Goal: Transaction & Acquisition: Purchase product/service

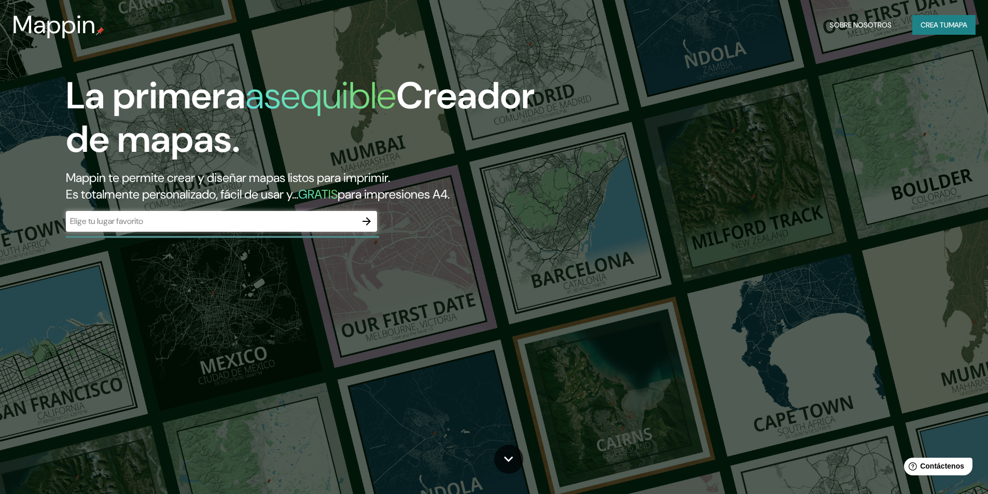
click at [250, 217] on input "text" at bounding box center [211, 221] width 291 height 12
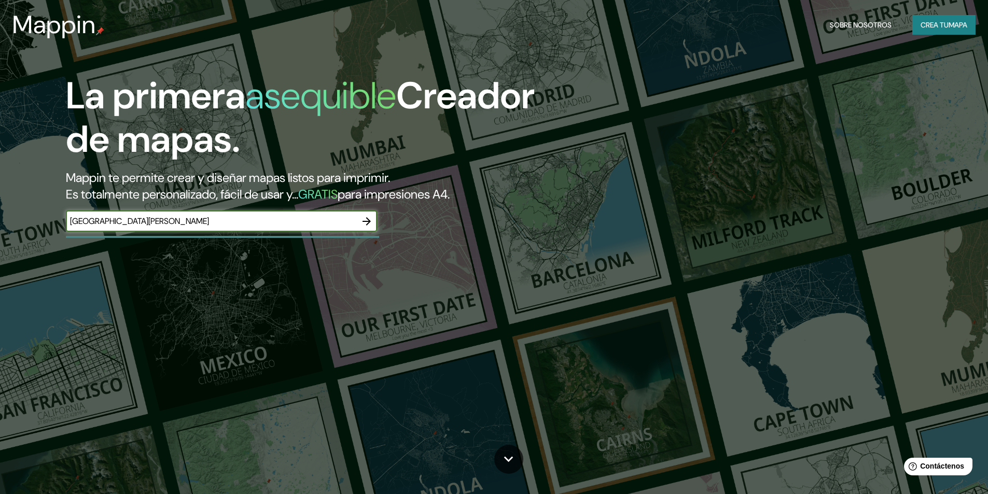
type input "[GEOGRAPHIC_DATA][PERSON_NAME]"
click at [364, 222] on icon "button" at bounding box center [367, 221] width 12 height 12
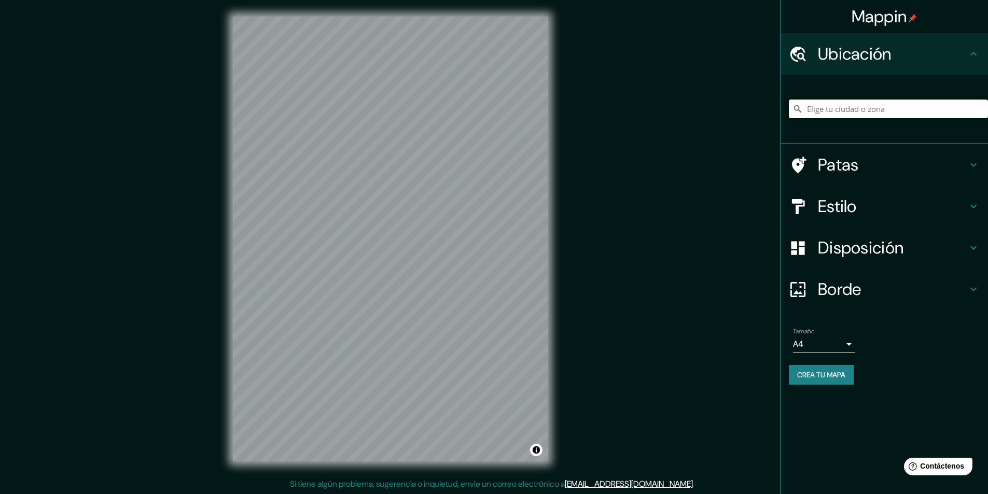
click at [862, 115] on input "Elige tu ciudad o zona" at bounding box center [888, 109] width 199 height 19
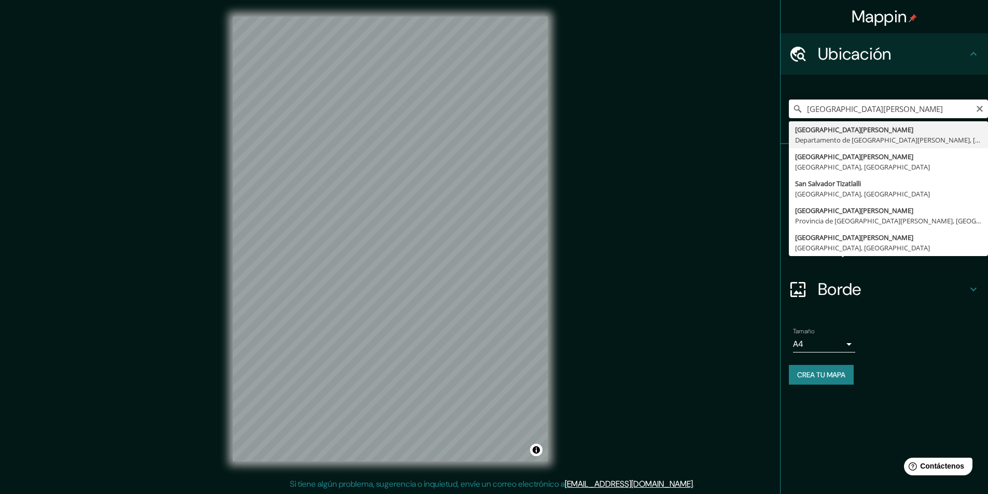
type input "[GEOGRAPHIC_DATA][PERSON_NAME], [GEOGRAPHIC_DATA][PERSON_NAME], [GEOGRAPHIC_DAT…"
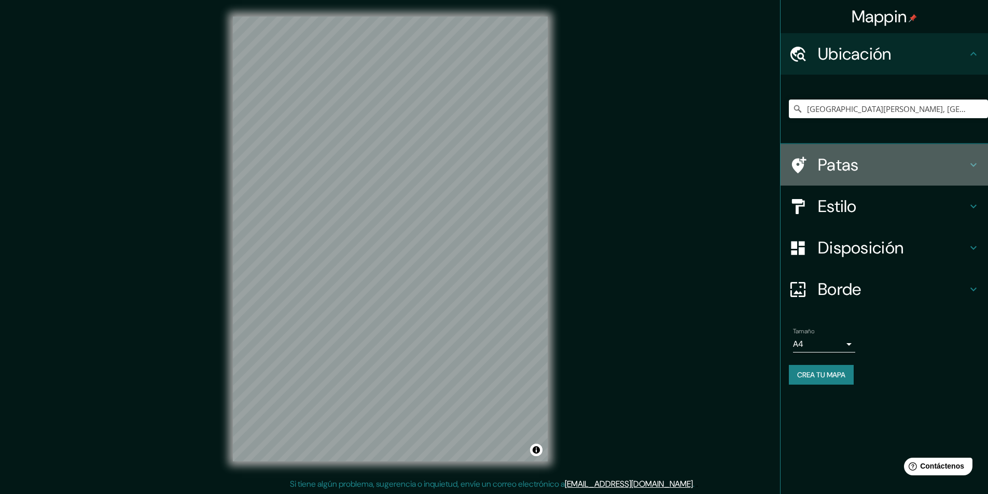
click at [821, 155] on font "Patas" at bounding box center [838, 165] width 41 height 22
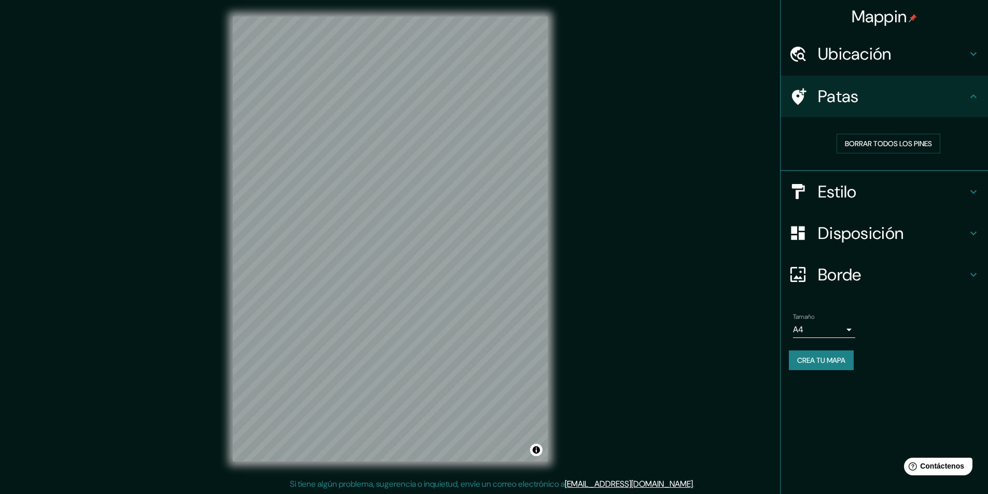
click at [982, 100] on div "Patas" at bounding box center [885, 97] width 208 height 42
click at [974, 58] on icon at bounding box center [974, 54] width 12 height 12
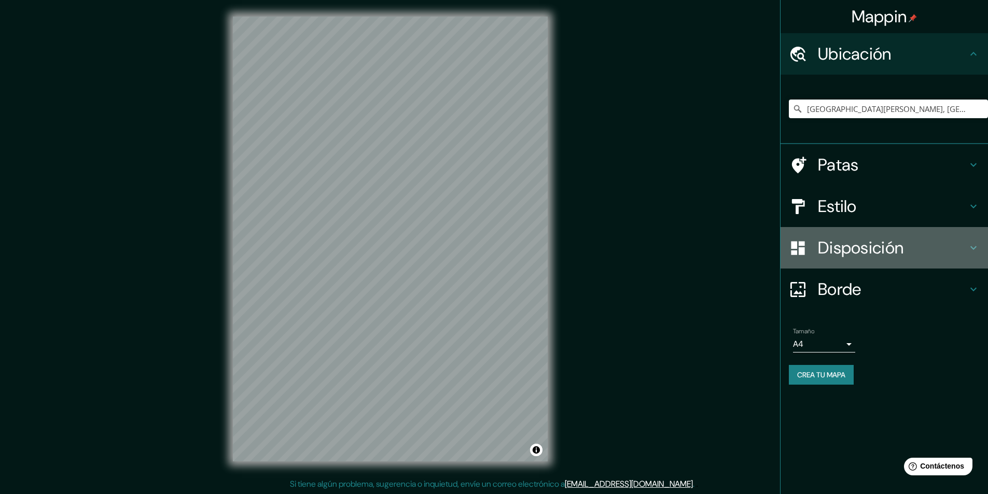
click at [965, 250] on h4 "Disposición" at bounding box center [892, 248] width 149 height 21
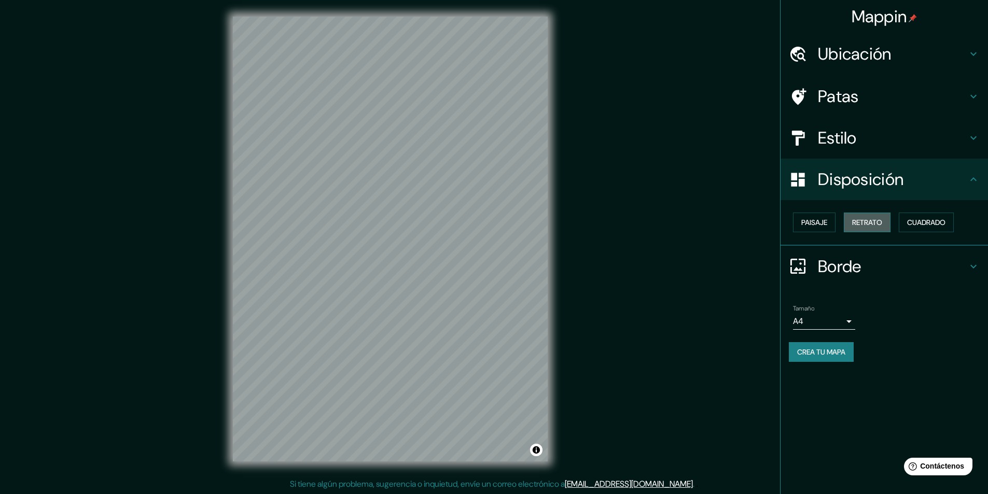
click at [869, 226] on font "Retrato" at bounding box center [868, 222] width 30 height 9
click at [815, 230] on button "Paisaje" at bounding box center [814, 223] width 43 height 20
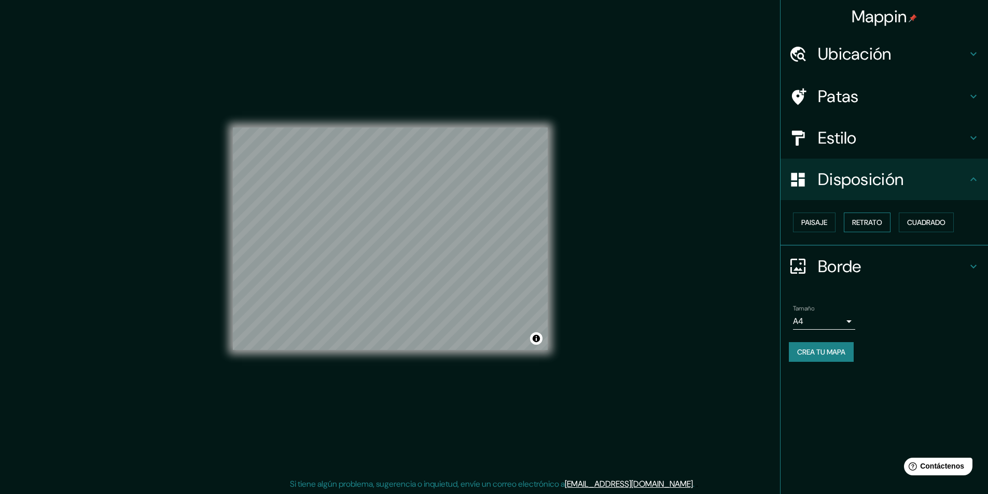
click at [874, 224] on font "Retrato" at bounding box center [868, 222] width 30 height 9
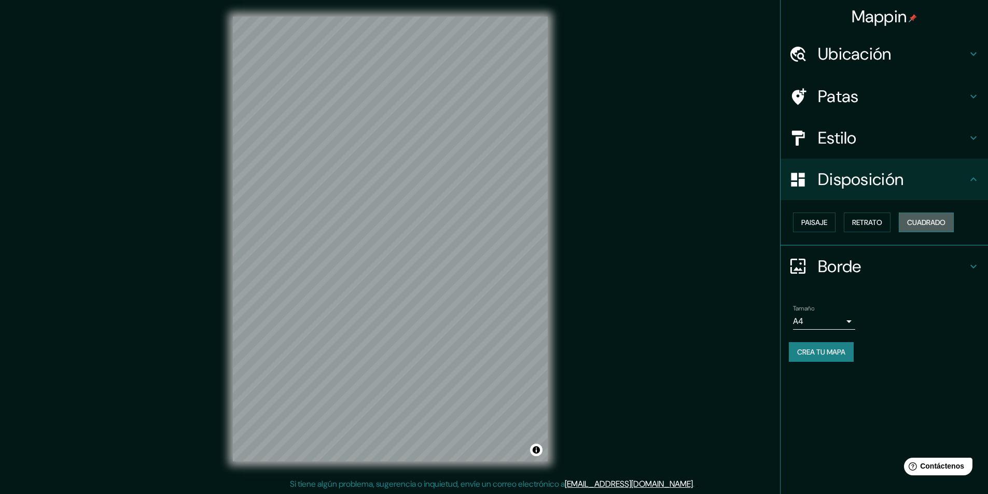
click at [916, 224] on font "Cuadrado" at bounding box center [927, 222] width 38 height 9
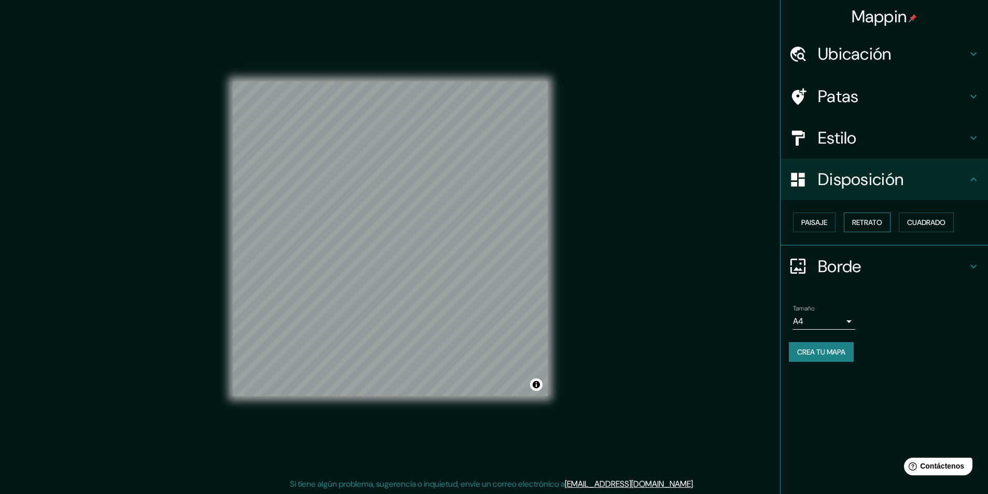
click at [861, 221] on font "Retrato" at bounding box center [868, 222] width 30 height 9
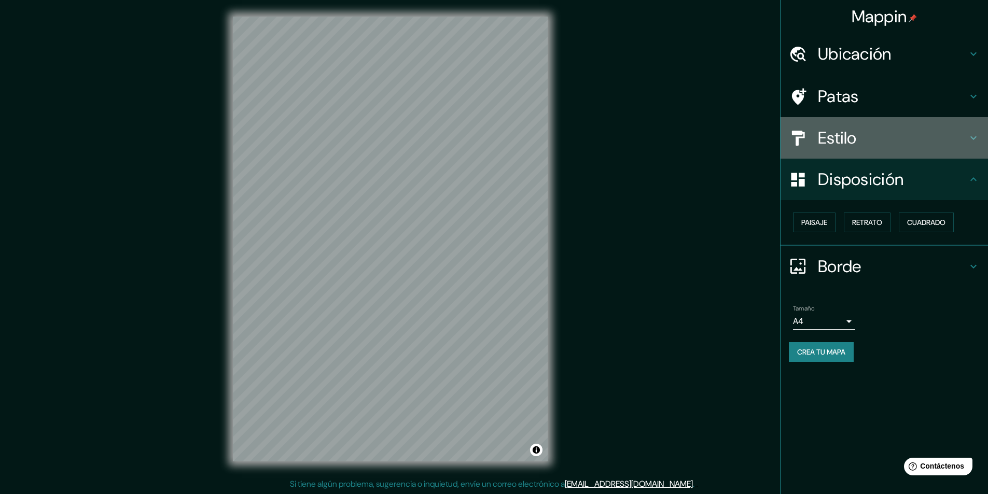
click at [878, 146] on h4 "Estilo" at bounding box center [892, 138] width 149 height 21
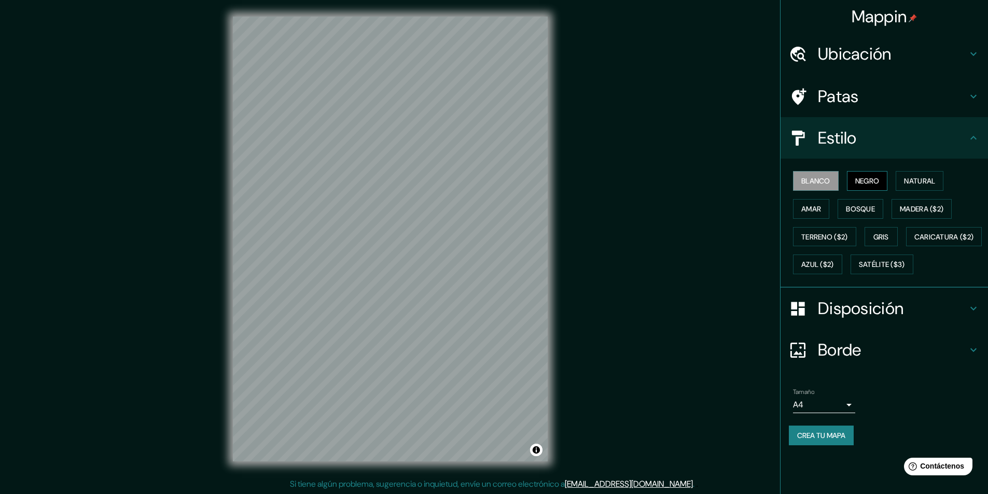
click at [878, 189] on button "Negro" at bounding box center [867, 181] width 41 height 20
click at [916, 189] on button "Natural" at bounding box center [920, 181] width 48 height 20
click at [811, 211] on font "Amar" at bounding box center [812, 208] width 20 height 9
click at [855, 205] on font "Bosque" at bounding box center [860, 208] width 29 height 9
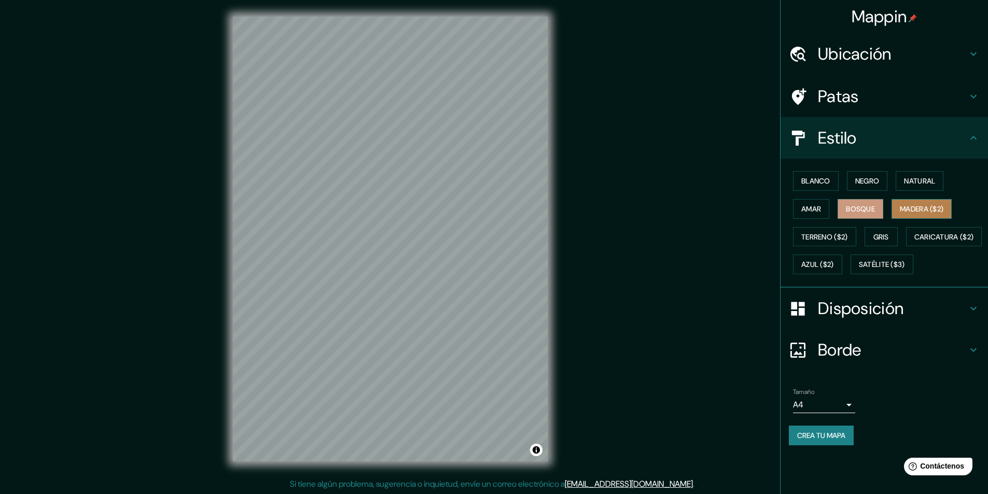
click at [912, 210] on font "Madera ($2)" at bounding box center [922, 208] width 44 height 9
click at [841, 241] on font "Terreno ($2)" at bounding box center [825, 236] width 47 height 9
click at [889, 241] on font "Gris" at bounding box center [882, 236] width 16 height 9
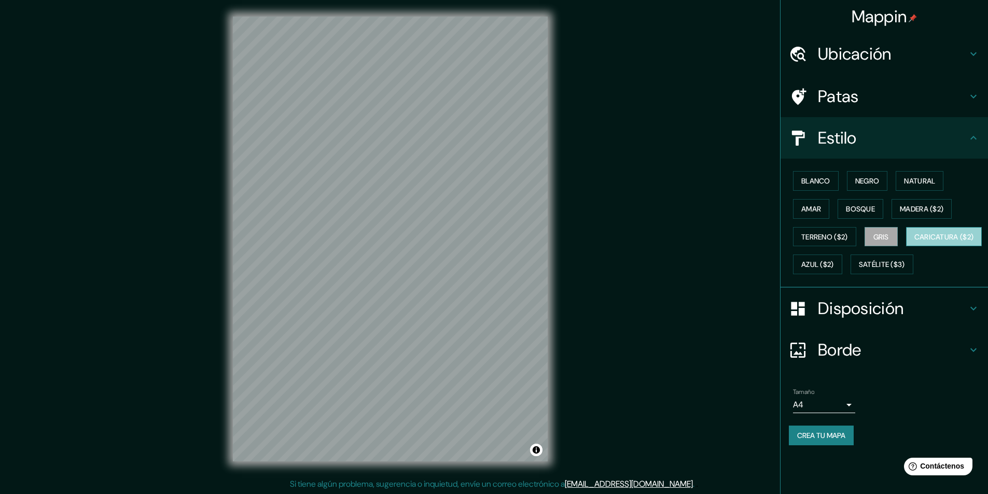
click at [915, 242] on font "Caricatura ($2)" at bounding box center [945, 236] width 60 height 9
click at [834, 268] on font "Azul ($2)" at bounding box center [818, 264] width 33 height 9
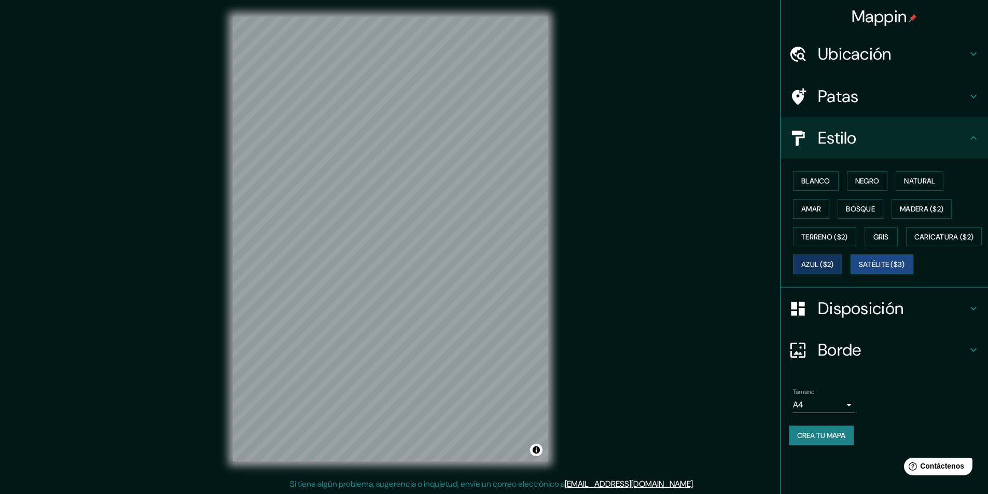
click at [859, 270] on font "Satélite ($3)" at bounding box center [882, 264] width 46 height 9
click at [589, 375] on div "Mappin Ubicación [GEOGRAPHIC_DATA][PERSON_NAME], [GEOGRAPHIC_DATA][PERSON_NAME]…" at bounding box center [494, 247] width 988 height 495
click at [647, 308] on div "Mappin Ubicación [GEOGRAPHIC_DATA][PERSON_NAME], [GEOGRAPHIC_DATA][PERSON_NAME]…" at bounding box center [494, 247] width 988 height 495
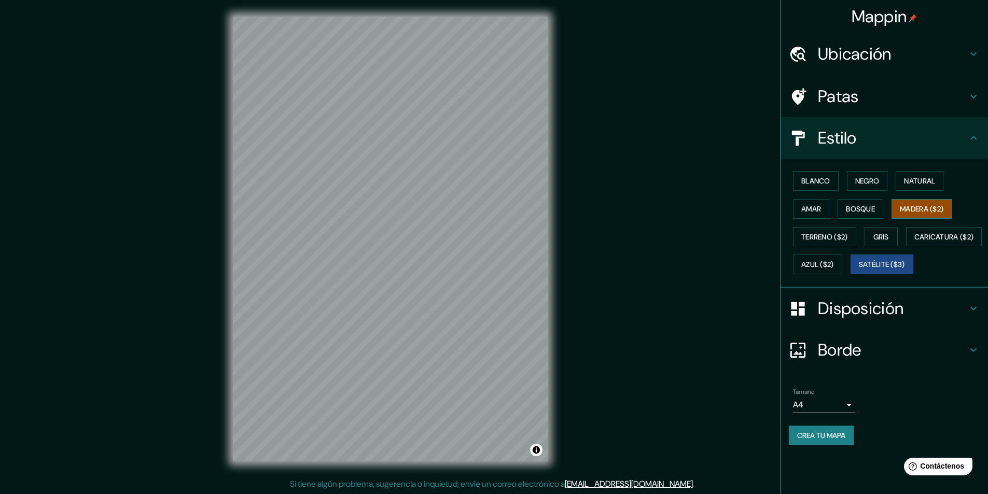
click at [911, 211] on font "Madera ($2)" at bounding box center [922, 208] width 44 height 9
click at [528, 494] on html "Mappin Ubicación [GEOGRAPHIC_DATA][PERSON_NAME], [GEOGRAPHIC_DATA][PERSON_NAME]…" at bounding box center [494, 247] width 988 height 494
click at [639, 416] on div "Mappin Ubicación [GEOGRAPHIC_DATA][PERSON_NAME], [GEOGRAPHIC_DATA][PERSON_NAME]…" at bounding box center [494, 247] width 988 height 495
click at [587, 383] on div "Mappin Ubicación [GEOGRAPHIC_DATA][PERSON_NAME], [GEOGRAPHIC_DATA][PERSON_NAME]…" at bounding box center [494, 247] width 988 height 495
click at [366, 494] on html "Mappin Ubicación [GEOGRAPHIC_DATA][PERSON_NAME], [GEOGRAPHIC_DATA][PERSON_NAME]…" at bounding box center [494, 247] width 988 height 494
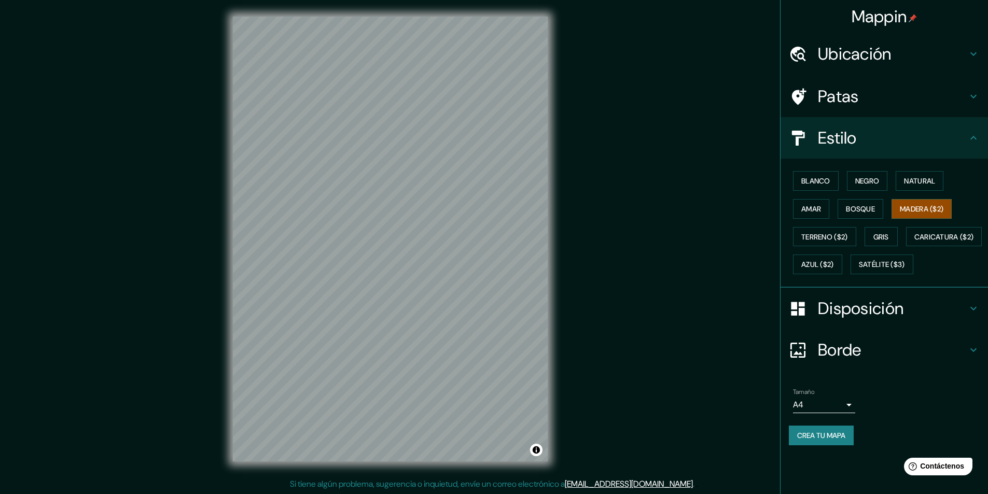
click at [553, 99] on div "© Mapbox © OpenStreetMap Improve this map" at bounding box center [390, 239] width 348 height 478
drag, startPoint x: 222, startPoint y: 220, endPoint x: 577, endPoint y: 203, distance: 355.8
click at [668, 218] on div "Mappin Ubicación [GEOGRAPHIC_DATA][PERSON_NAME], [GEOGRAPHIC_DATA][PERSON_NAME]…" at bounding box center [494, 247] width 988 height 495
click at [668, 217] on div "Mappin Ubicación [GEOGRAPHIC_DATA][PERSON_NAME], [GEOGRAPHIC_DATA][PERSON_NAME]…" at bounding box center [494, 247] width 988 height 495
click at [640, 310] on div "Mappin Ubicación [GEOGRAPHIC_DATA][PERSON_NAME], [GEOGRAPHIC_DATA][PERSON_NAME]…" at bounding box center [494, 247] width 988 height 495
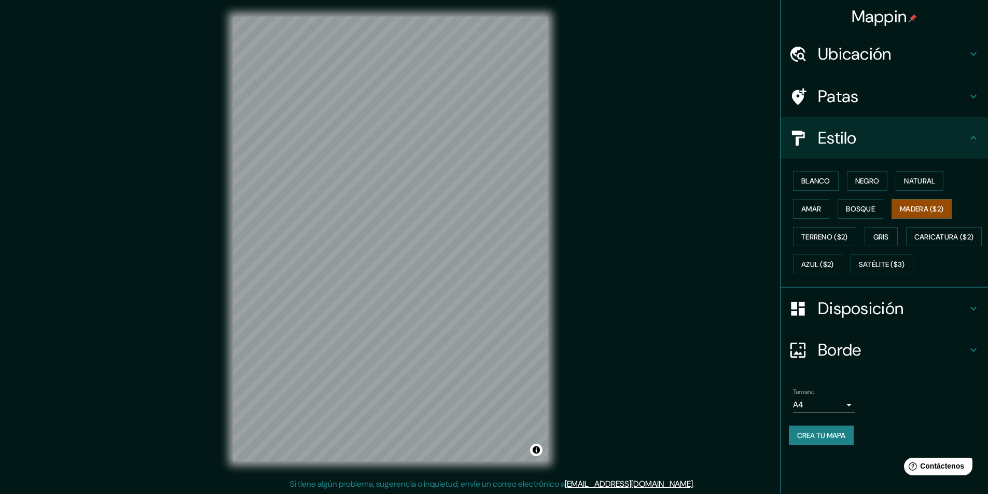
click at [598, 0] on html "Mappin Ubicación [GEOGRAPHIC_DATA][PERSON_NAME], [GEOGRAPHIC_DATA][PERSON_NAME]…" at bounding box center [494, 247] width 988 height 494
click at [416, 121] on div at bounding box center [416, 121] width 8 height 8
click at [417, 120] on div at bounding box center [416, 121] width 8 height 8
click at [164, 422] on div "Mappin Ubicación [GEOGRAPHIC_DATA][PERSON_NAME], [GEOGRAPHIC_DATA][PERSON_NAME]…" at bounding box center [494, 247] width 988 height 495
click at [128, 388] on div "Mappin Ubicación [GEOGRAPHIC_DATA][PERSON_NAME], [GEOGRAPHIC_DATA][PERSON_NAME]…" at bounding box center [494, 247] width 988 height 495
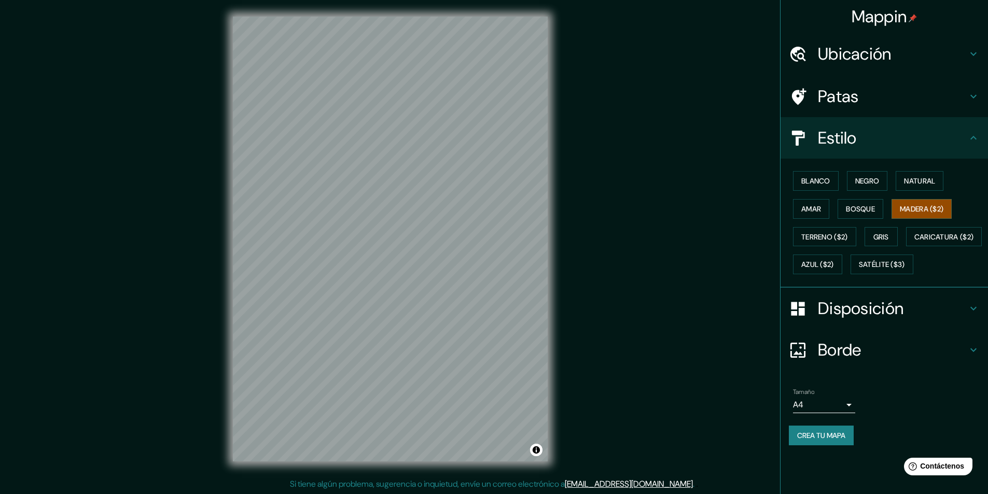
click at [584, 364] on div "Mappin Ubicación [GEOGRAPHIC_DATA][PERSON_NAME], [GEOGRAPHIC_DATA][PERSON_NAME]…" at bounding box center [494, 247] width 988 height 495
click at [475, 15] on div "© Mapbox © OpenStreetMap Improve this map" at bounding box center [390, 239] width 348 height 478
click at [586, 255] on div "Mappin Ubicación [GEOGRAPHIC_DATA][PERSON_NAME], [GEOGRAPHIC_DATA][PERSON_NAME]…" at bounding box center [494, 247] width 988 height 495
click at [548, 379] on div "© Mapbox © OpenStreetMap Improve this map" at bounding box center [390, 239] width 348 height 478
click at [550, 290] on div "© Mapbox © OpenStreetMap Improve this map" at bounding box center [390, 239] width 348 height 478
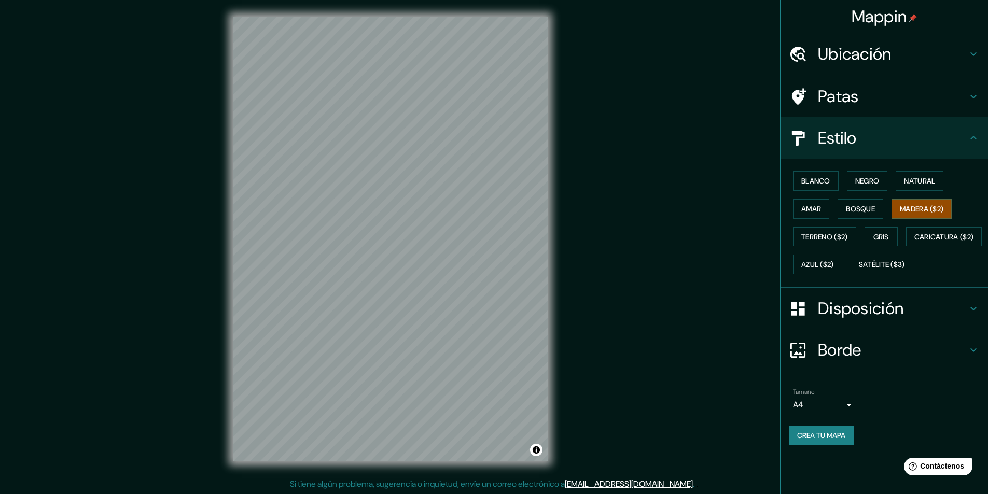
click at [550, 290] on div "© Mapbox © OpenStreetMap Improve this map" at bounding box center [390, 239] width 348 height 478
click at [842, 103] on font "Patas" at bounding box center [838, 97] width 41 height 22
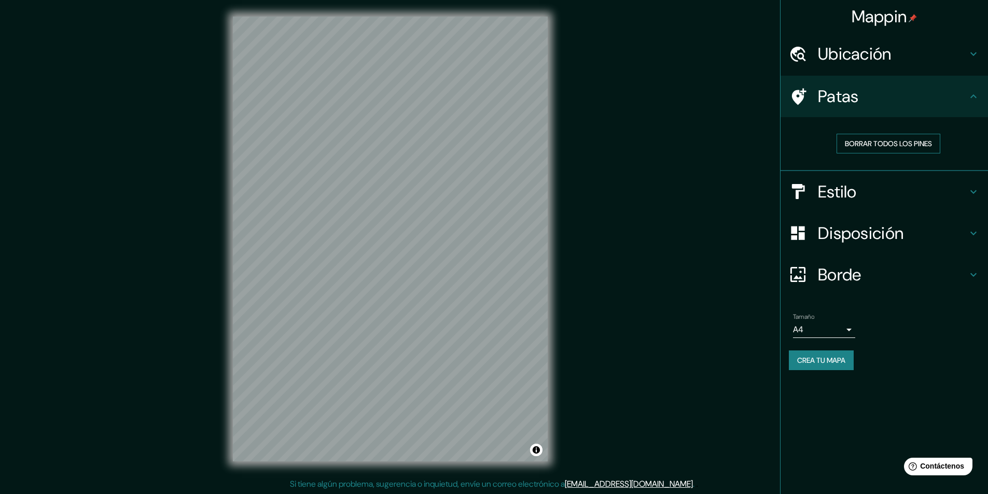
click at [897, 145] on font "Borrar todos los pines" at bounding box center [888, 143] width 87 height 9
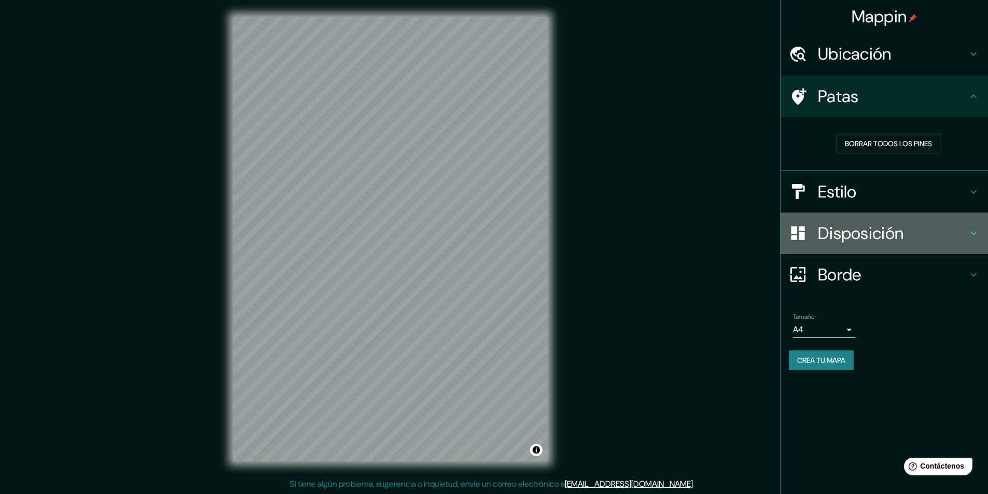
click at [961, 230] on h4 "Disposición" at bounding box center [892, 233] width 149 height 21
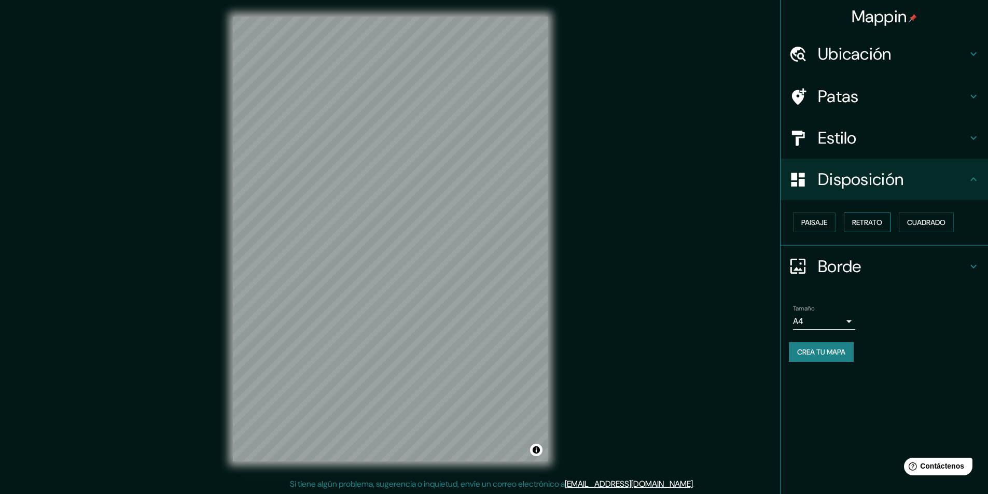
click at [860, 221] on font "Retrato" at bounding box center [868, 222] width 30 height 9
click at [825, 225] on font "Paisaje" at bounding box center [815, 222] width 26 height 9
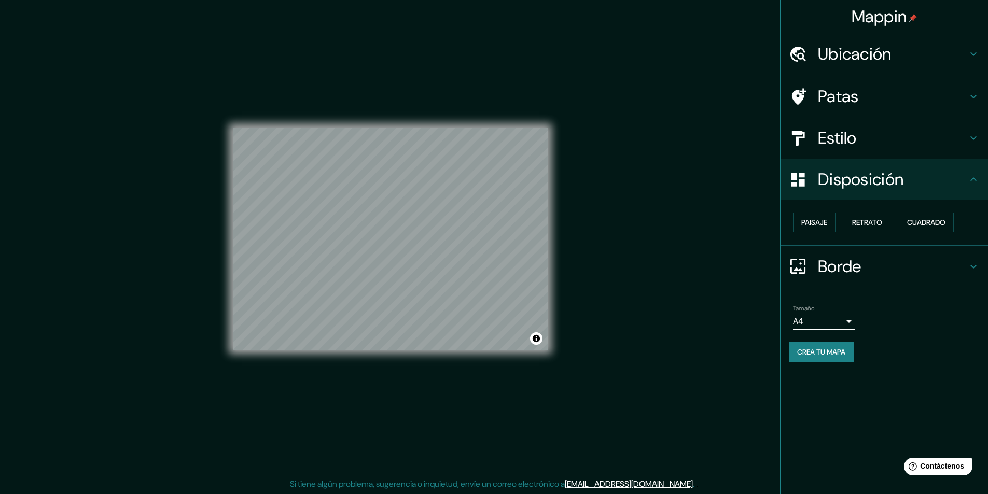
click at [889, 230] on button "Retrato" at bounding box center [867, 223] width 47 height 20
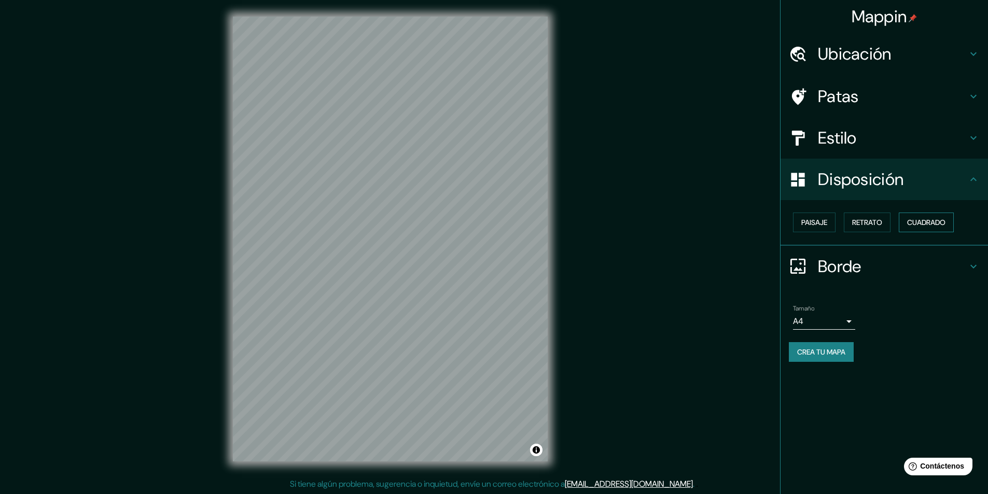
click at [916, 226] on font "Cuadrado" at bounding box center [927, 222] width 38 height 9
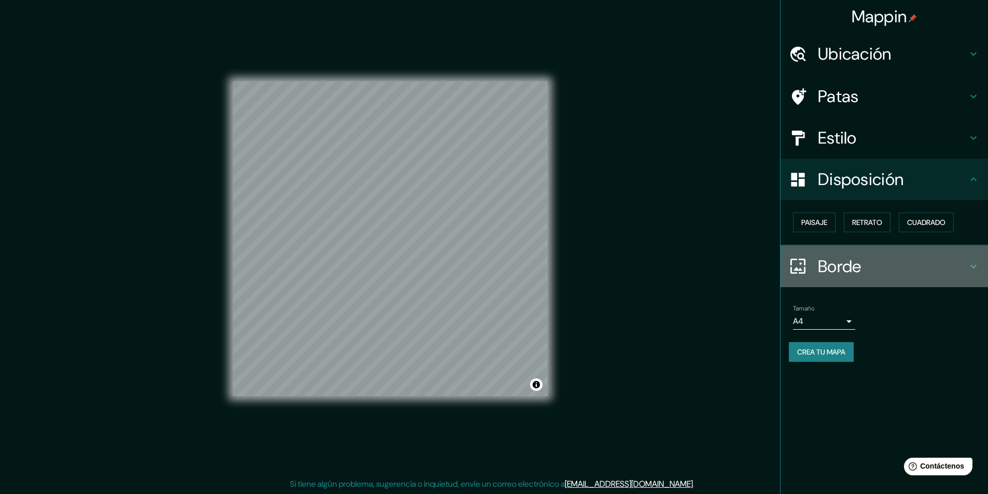
click at [864, 269] on h4 "Borde" at bounding box center [892, 266] width 149 height 21
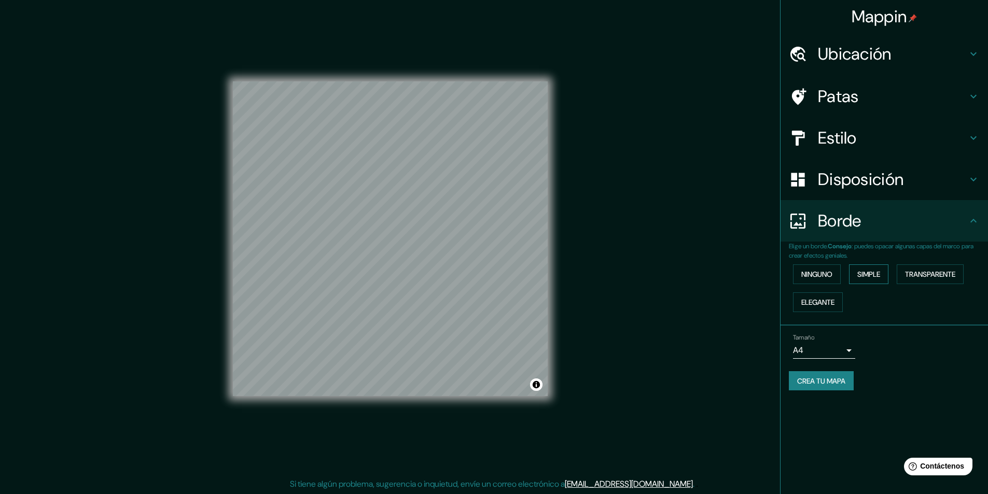
click at [861, 271] on font "Simple" at bounding box center [869, 274] width 23 height 9
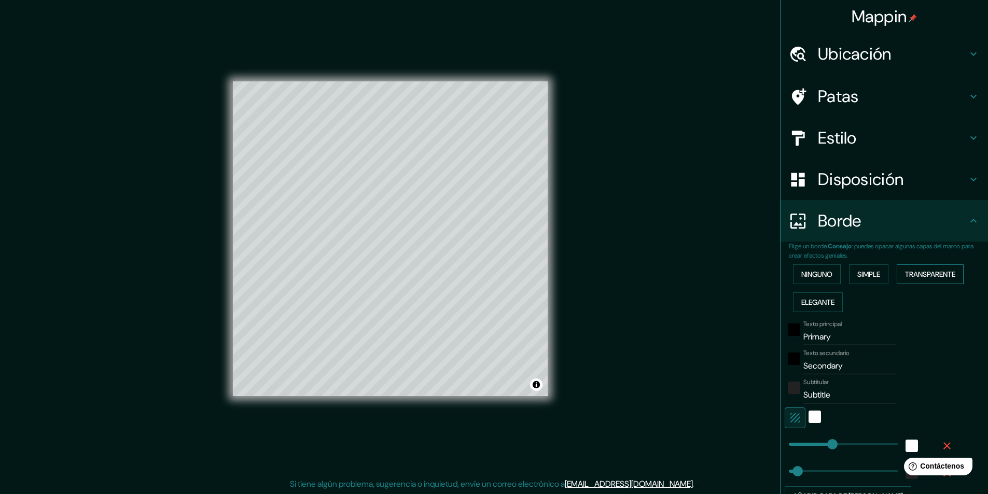
click at [925, 272] on font "Transparente" at bounding box center [930, 274] width 50 height 9
click at [812, 300] on font "Elegante" at bounding box center [818, 302] width 33 height 9
click at [928, 274] on font "Transparente" at bounding box center [930, 274] width 50 height 9
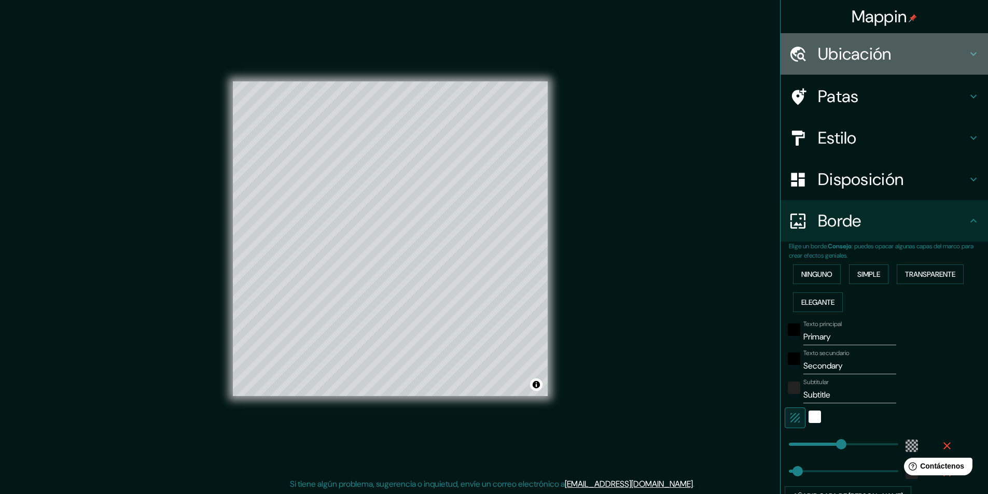
click at [968, 52] on icon at bounding box center [974, 54] width 12 height 12
type input "291"
type input "49"
